Goal: Check status: Check status

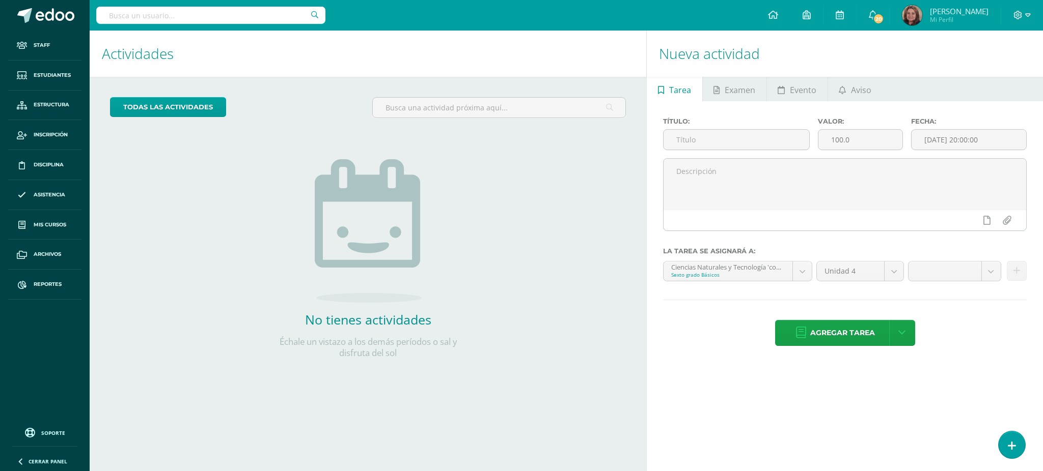
click at [183, 9] on input "text" at bounding box center [210, 15] width 229 height 17
type input "marianne lucero"
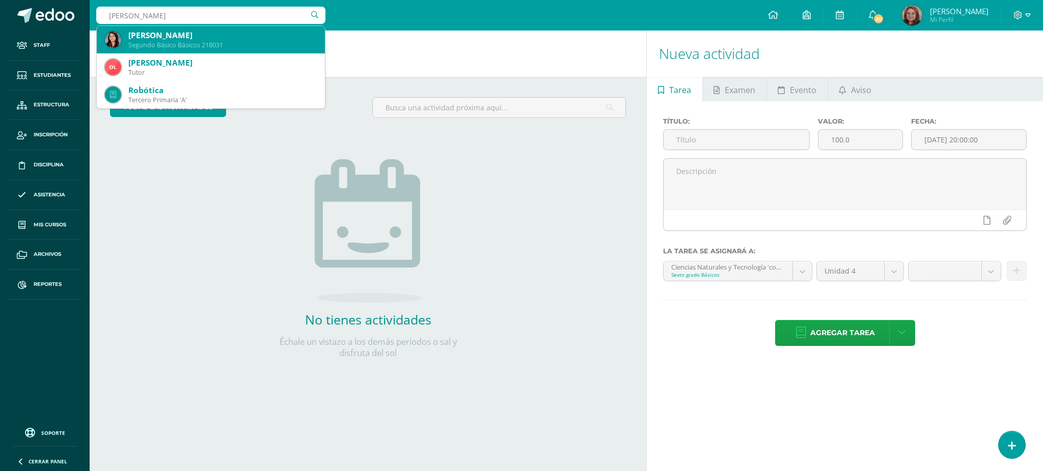
click at [180, 36] on div "Marianne Andrée Lucero Ruano" at bounding box center [222, 35] width 188 height 11
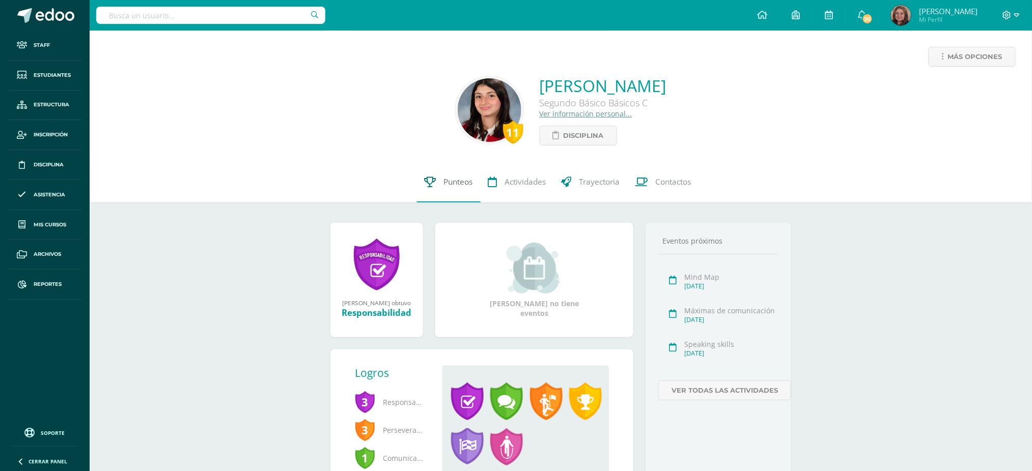
click at [451, 185] on span "Punteos" at bounding box center [458, 182] width 29 height 11
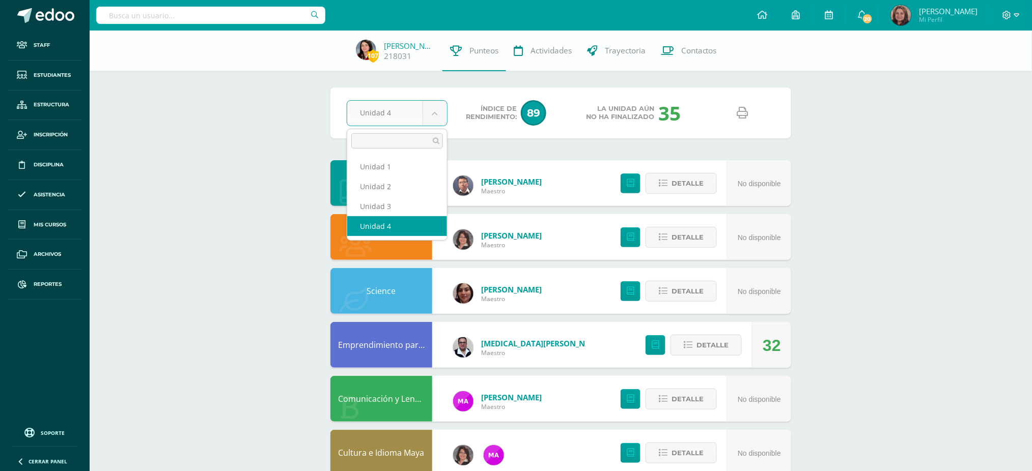
select select "Unidad 3"
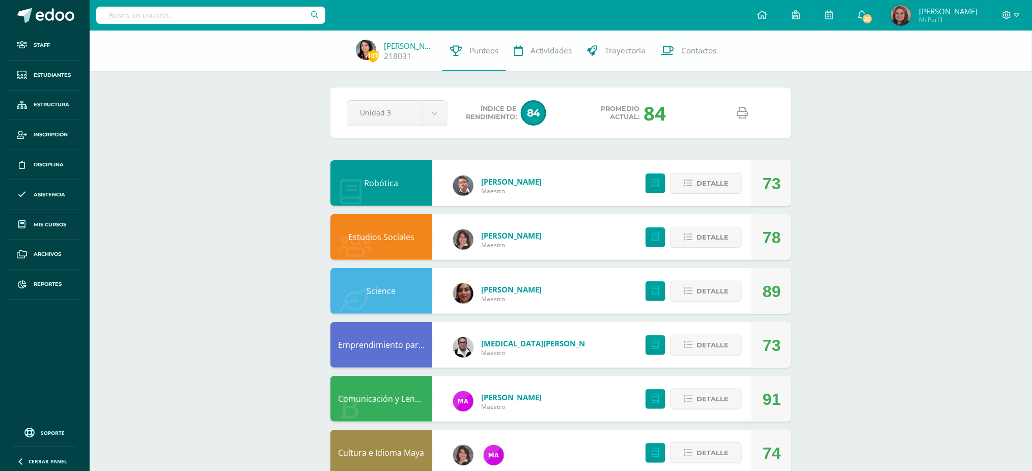
click at [743, 112] on icon at bounding box center [742, 112] width 11 height 11
